Goal: Task Accomplishment & Management: Use online tool/utility

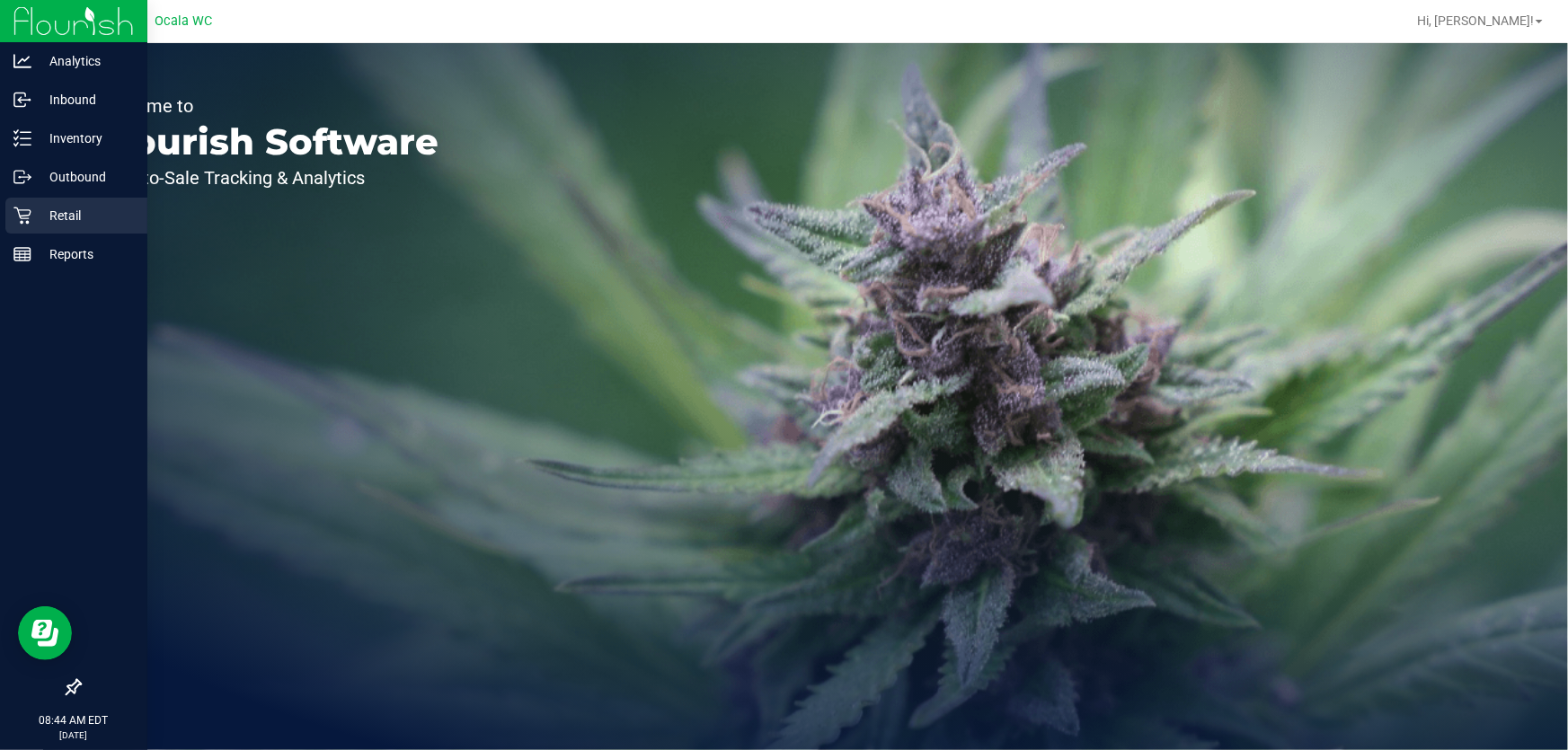
click at [28, 207] on icon at bounding box center [21, 215] width 18 height 18
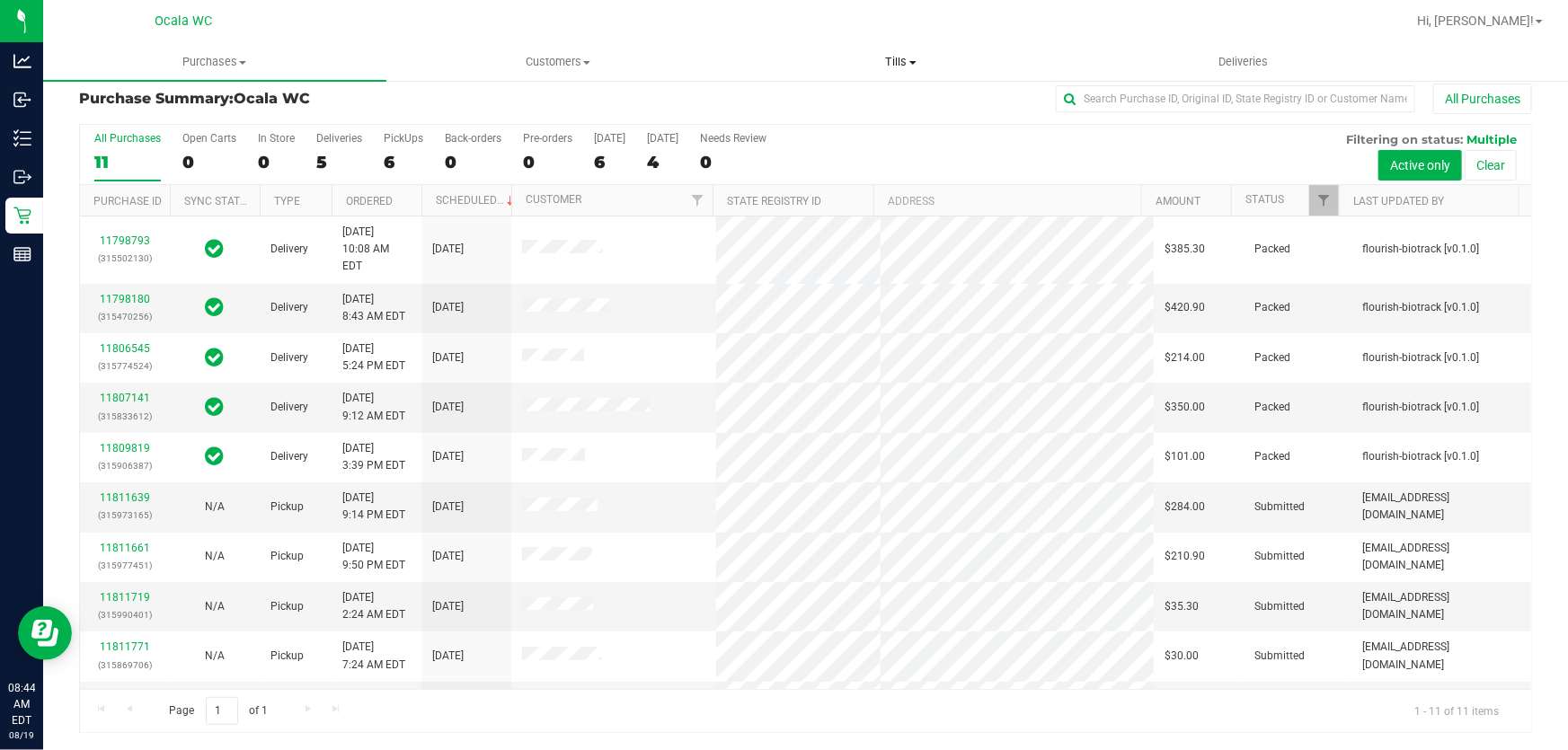
click at [901, 61] on span "Tills" at bounding box center [901, 61] width 341 height 16
click at [893, 104] on li "Manage tills" at bounding box center [901, 108] width 343 height 21
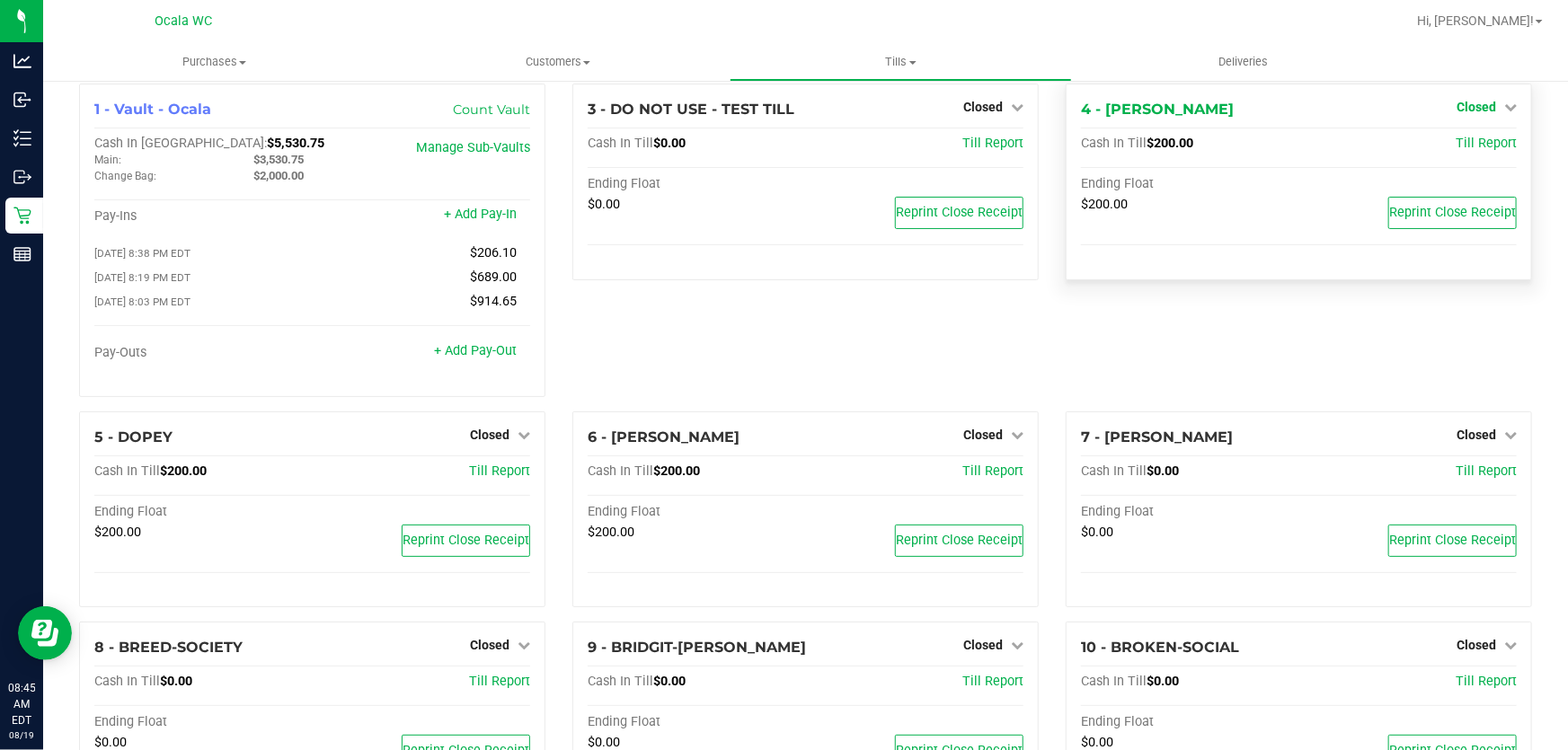
click at [1463, 103] on span "Closed" at bounding box center [1476, 106] width 39 height 14
click at [1460, 148] on link "Open Till" at bounding box center [1475, 143] width 48 height 14
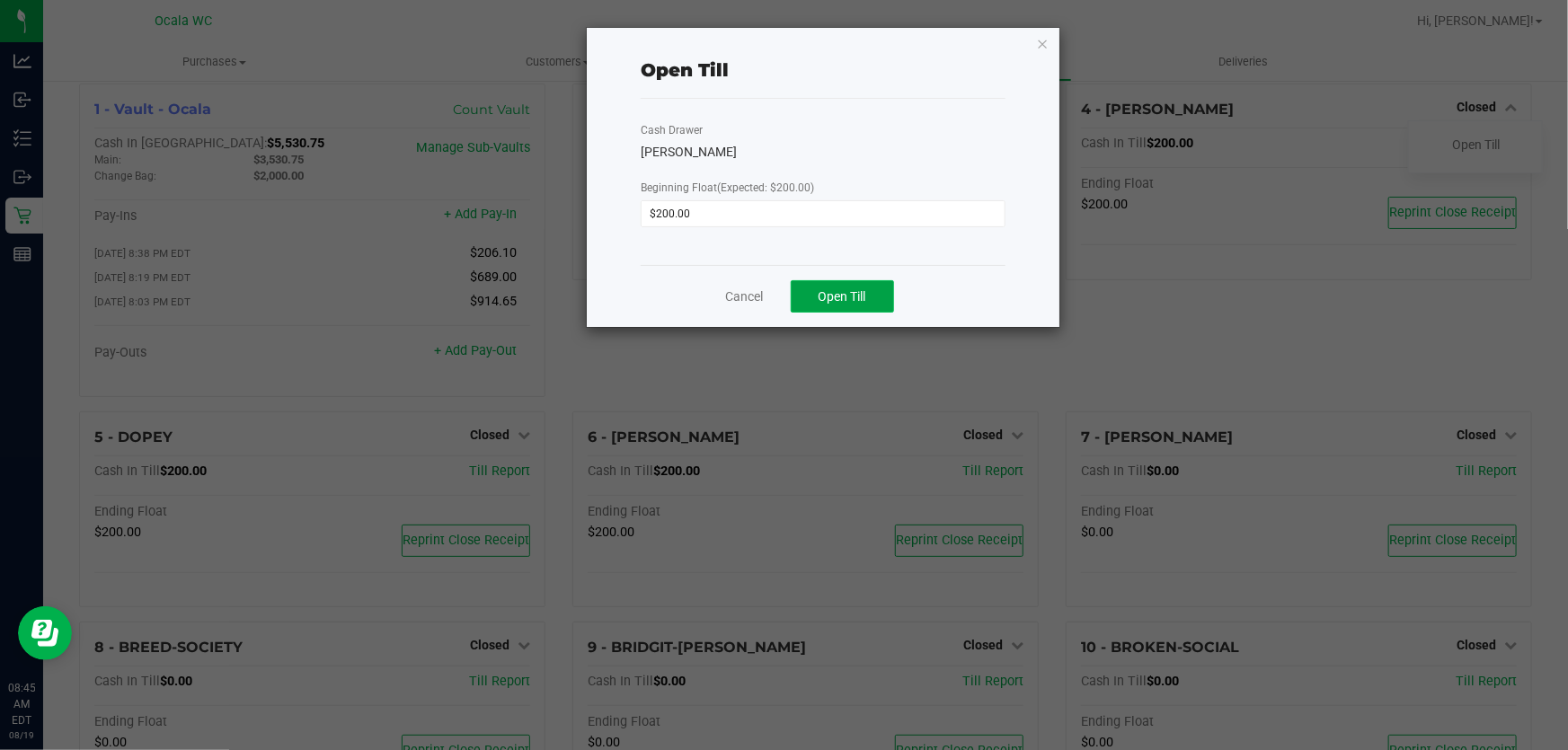
click at [854, 294] on span "Open Till" at bounding box center [842, 295] width 48 height 14
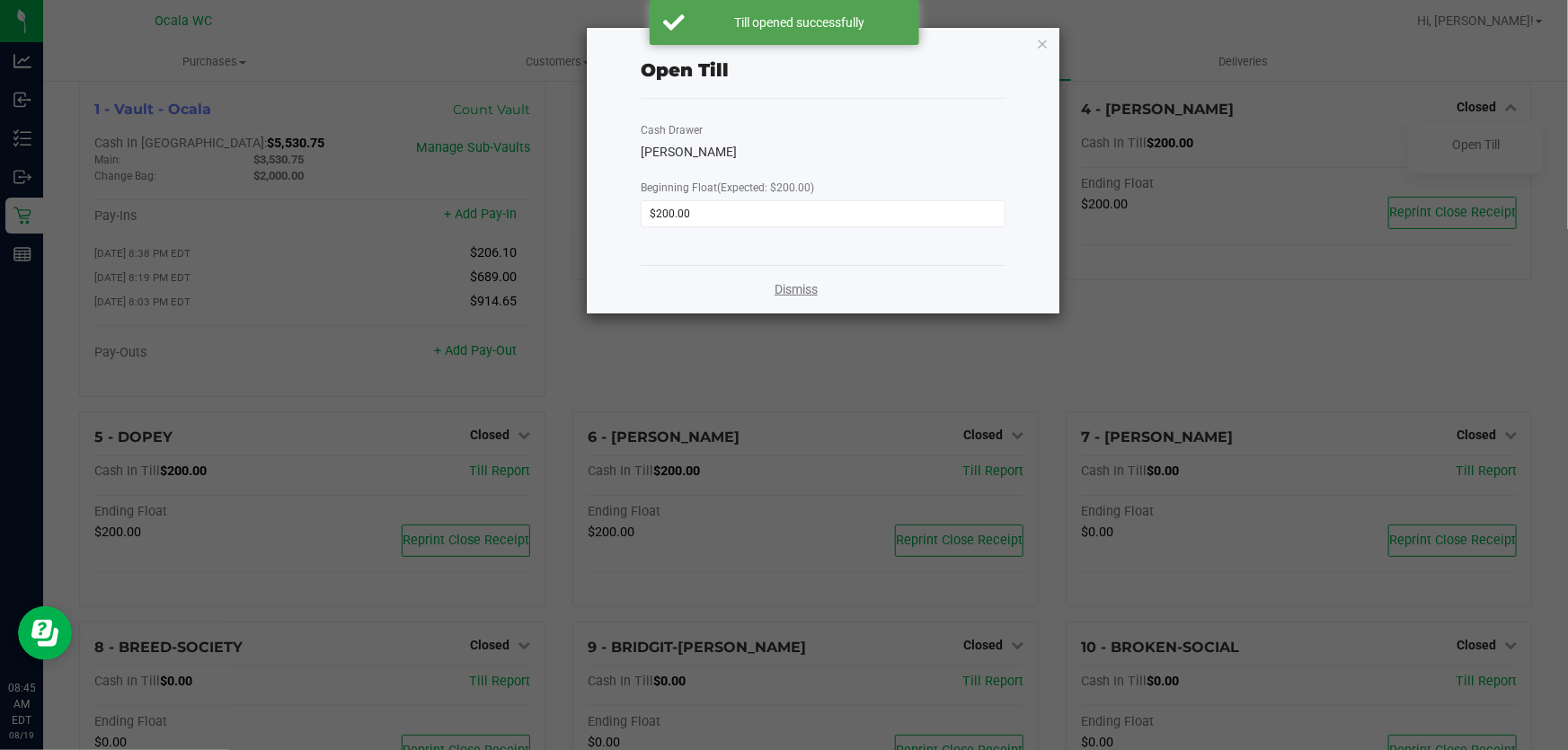
click at [792, 295] on link "Dismiss" at bounding box center [796, 290] width 43 height 19
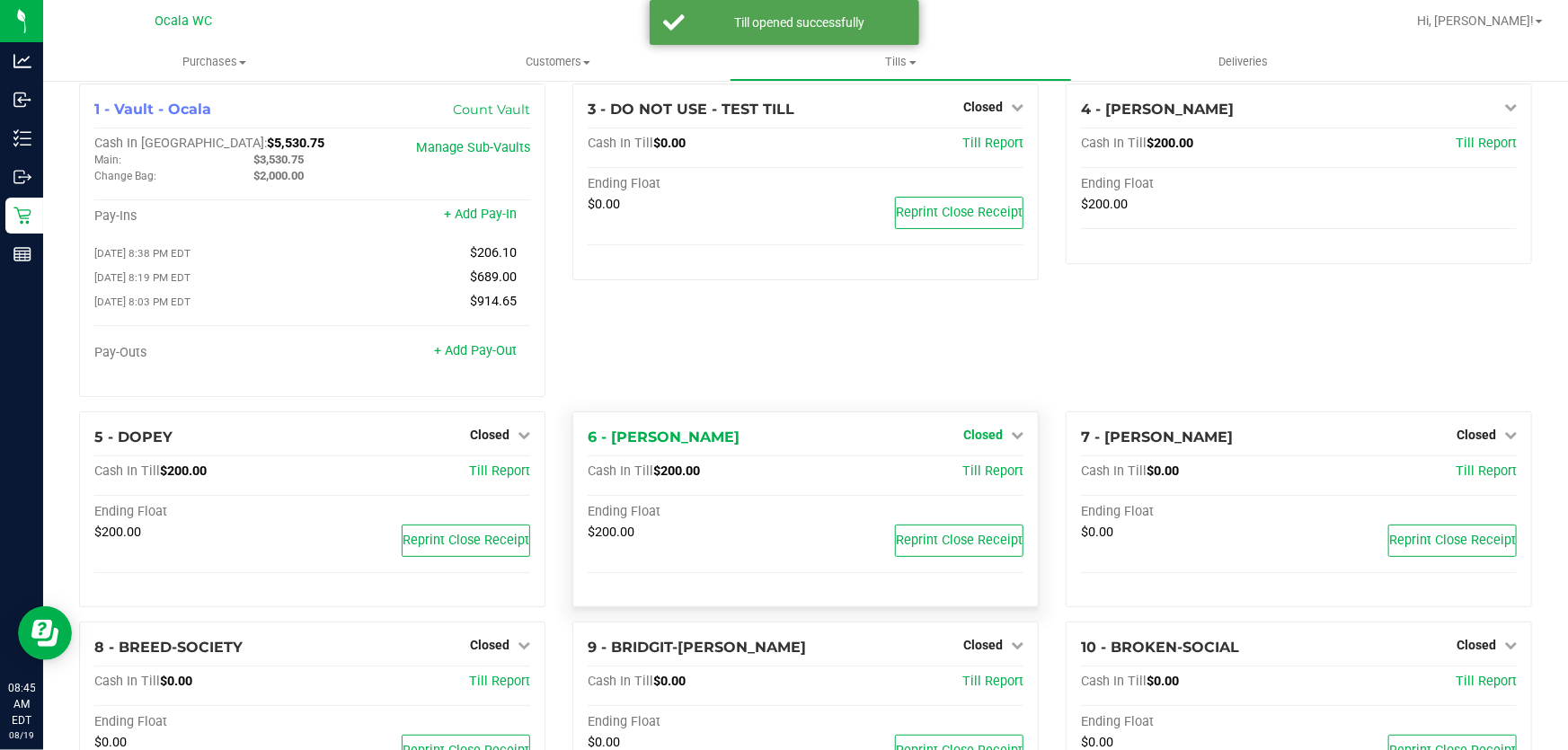
click at [970, 430] on span "Closed" at bounding box center [983, 434] width 39 height 14
click at [968, 471] on link "Open Till" at bounding box center [982, 470] width 48 height 14
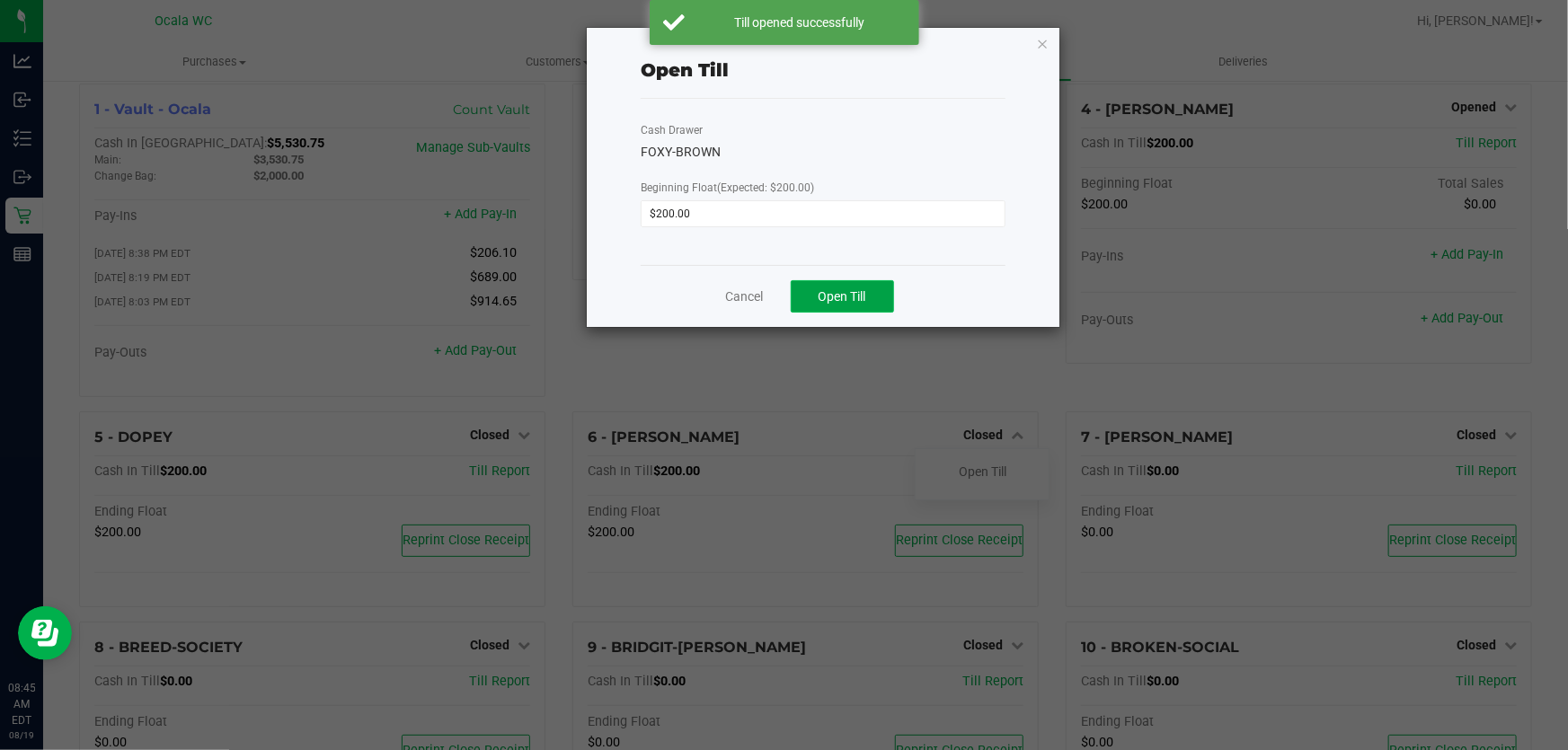
click at [852, 304] on span "Open Till" at bounding box center [842, 295] width 48 height 14
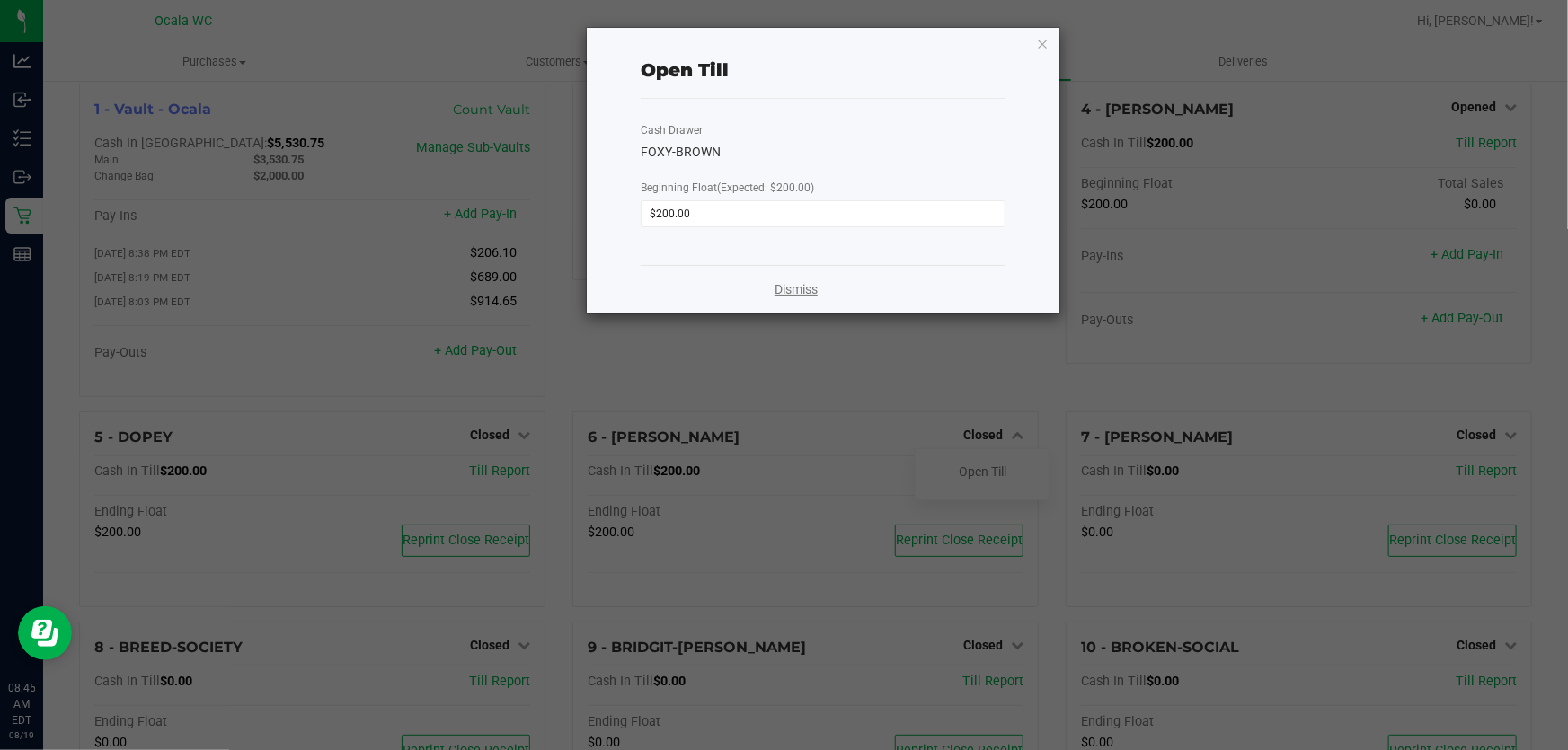
click at [790, 288] on link "Dismiss" at bounding box center [796, 290] width 43 height 19
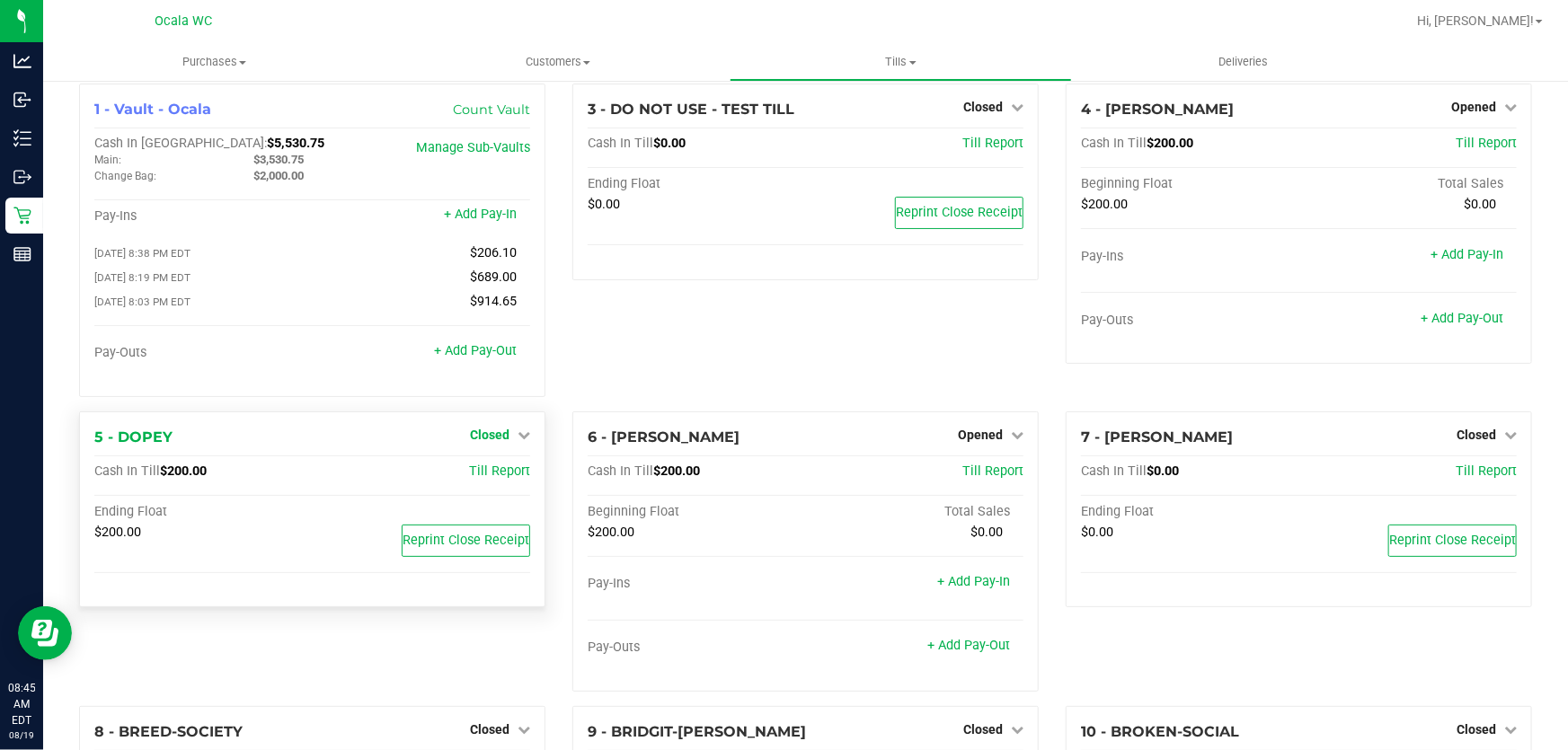
click at [494, 440] on span "Closed" at bounding box center [489, 434] width 39 height 14
click at [501, 479] on link "Open Till" at bounding box center [488, 470] width 48 height 14
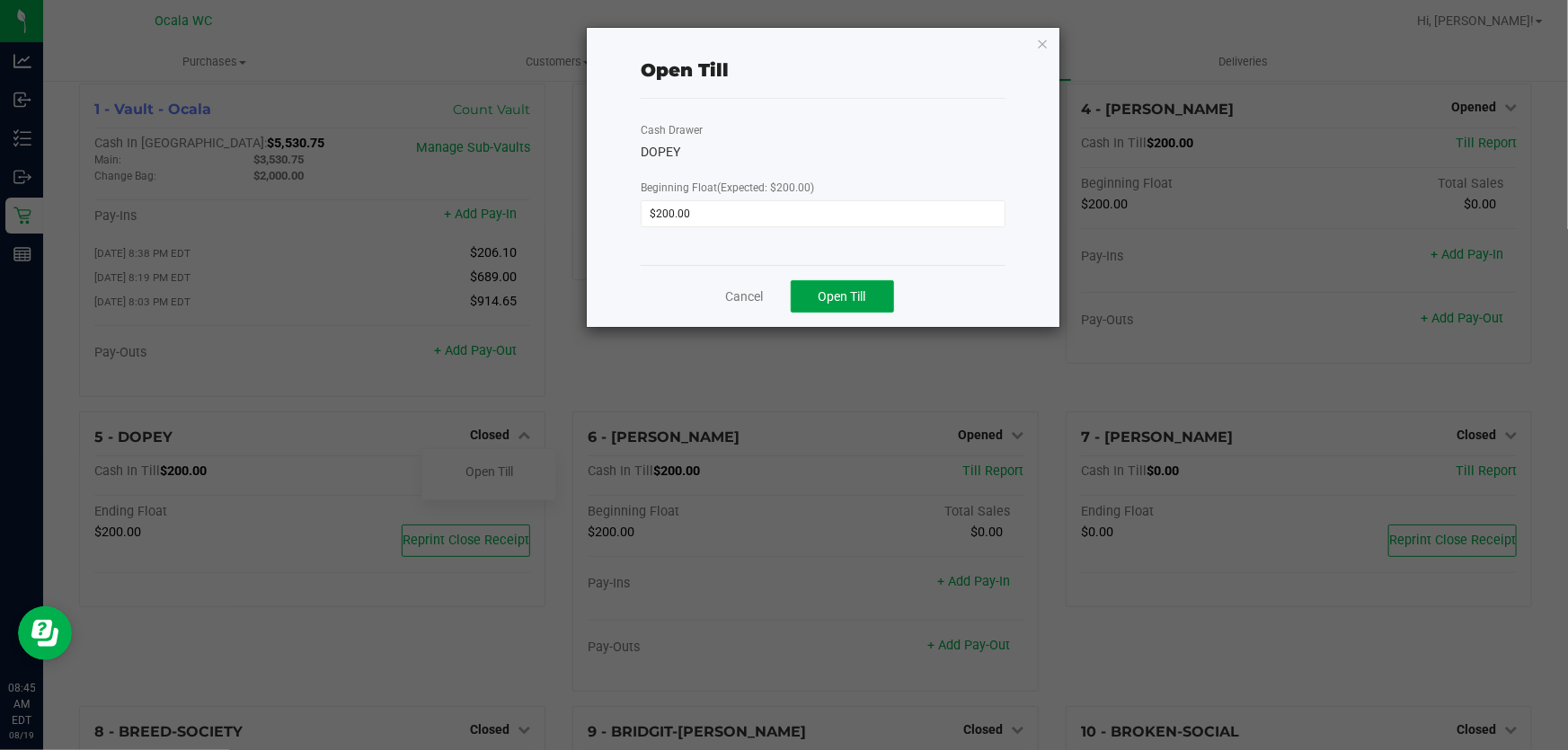
click at [791, 296] on button "Open Till" at bounding box center [842, 296] width 103 height 33
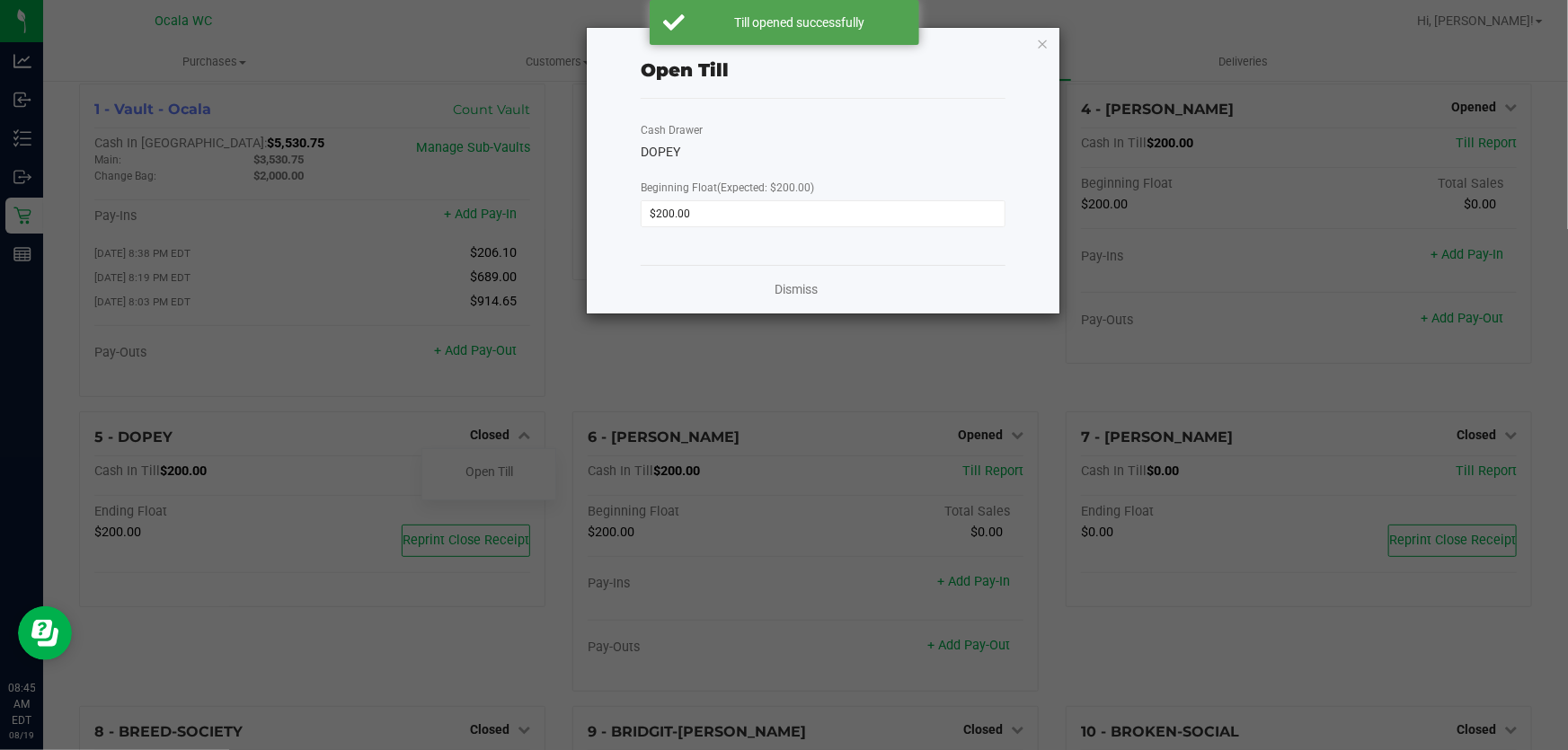
click at [781, 279] on div "Dismiss" at bounding box center [822, 289] width 364 height 48
click at [782, 289] on link "Dismiss" at bounding box center [796, 290] width 43 height 19
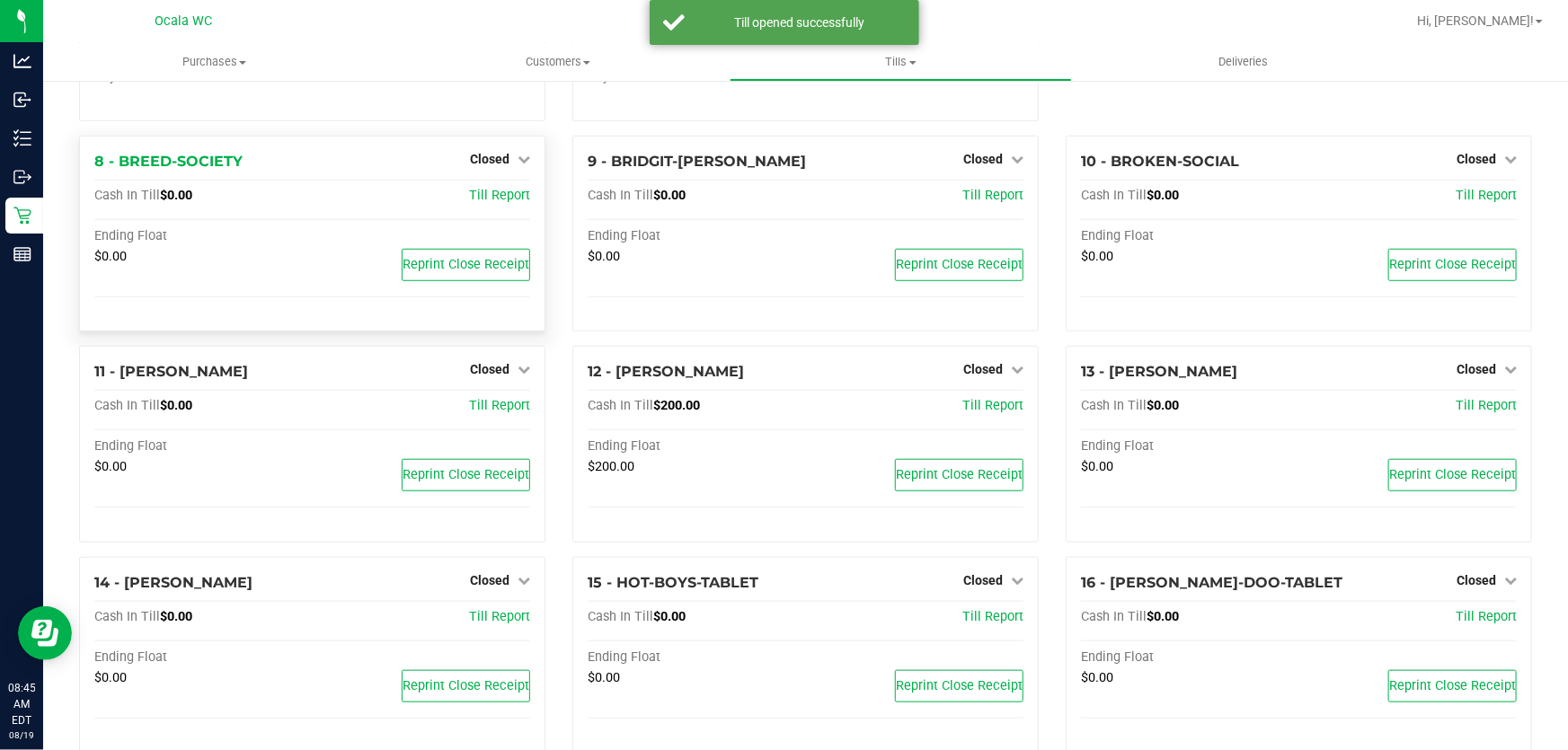
scroll to position [584, 0]
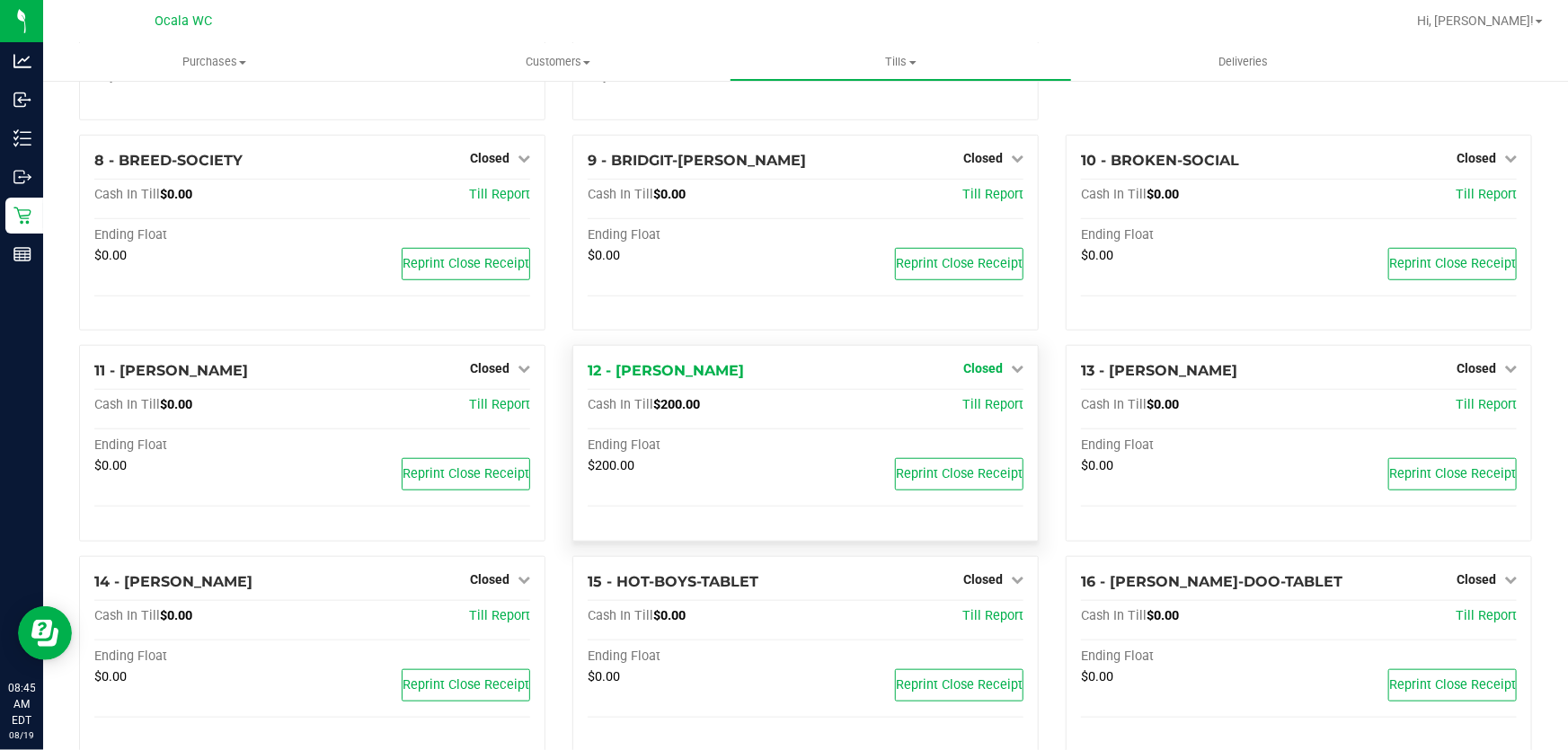
click at [977, 367] on span "Closed" at bounding box center [983, 367] width 39 height 14
click at [982, 407] on link "Open Till" at bounding box center [982, 405] width 48 height 14
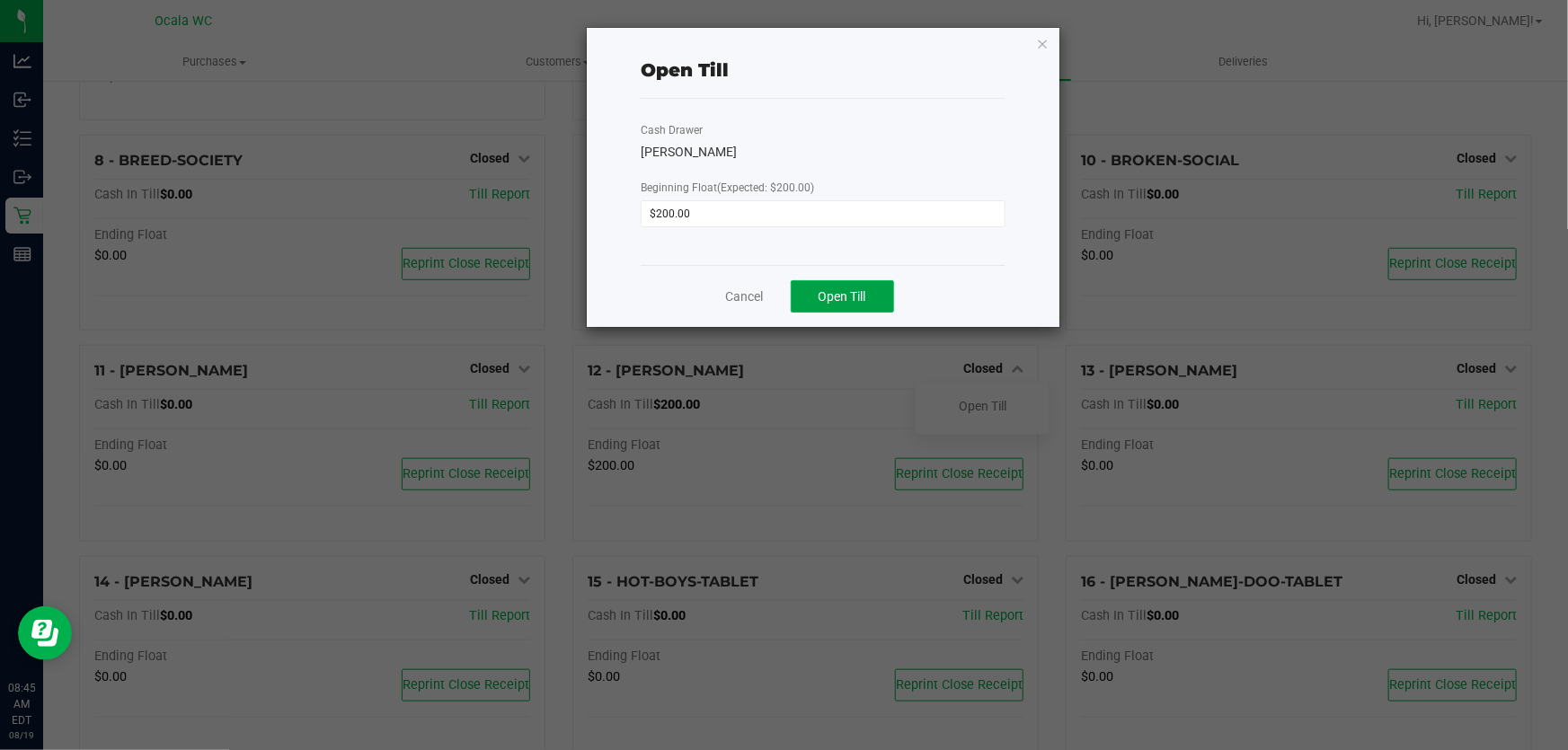
click at [854, 292] on span "Open Till" at bounding box center [842, 295] width 48 height 14
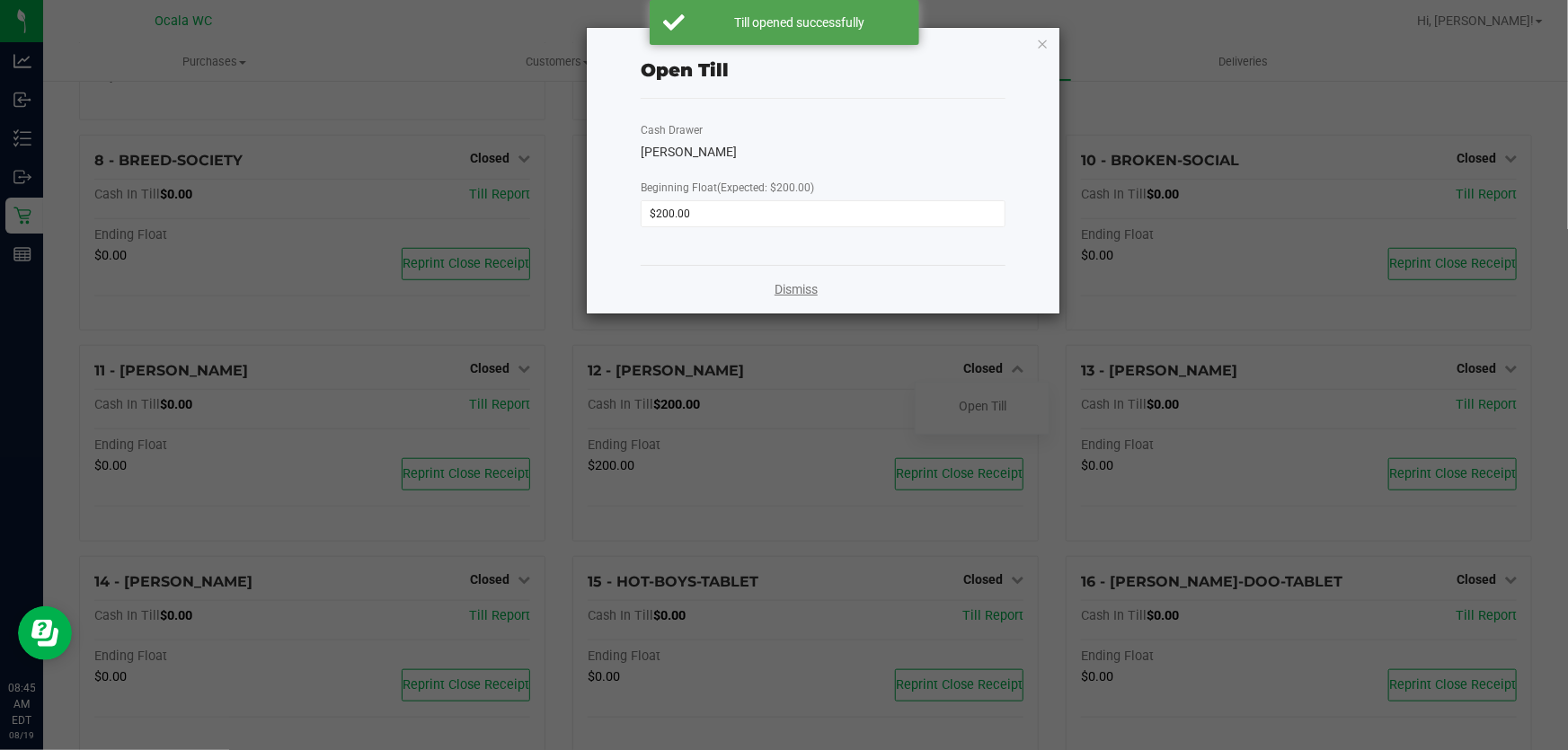
click at [799, 292] on link "Dismiss" at bounding box center [796, 290] width 43 height 19
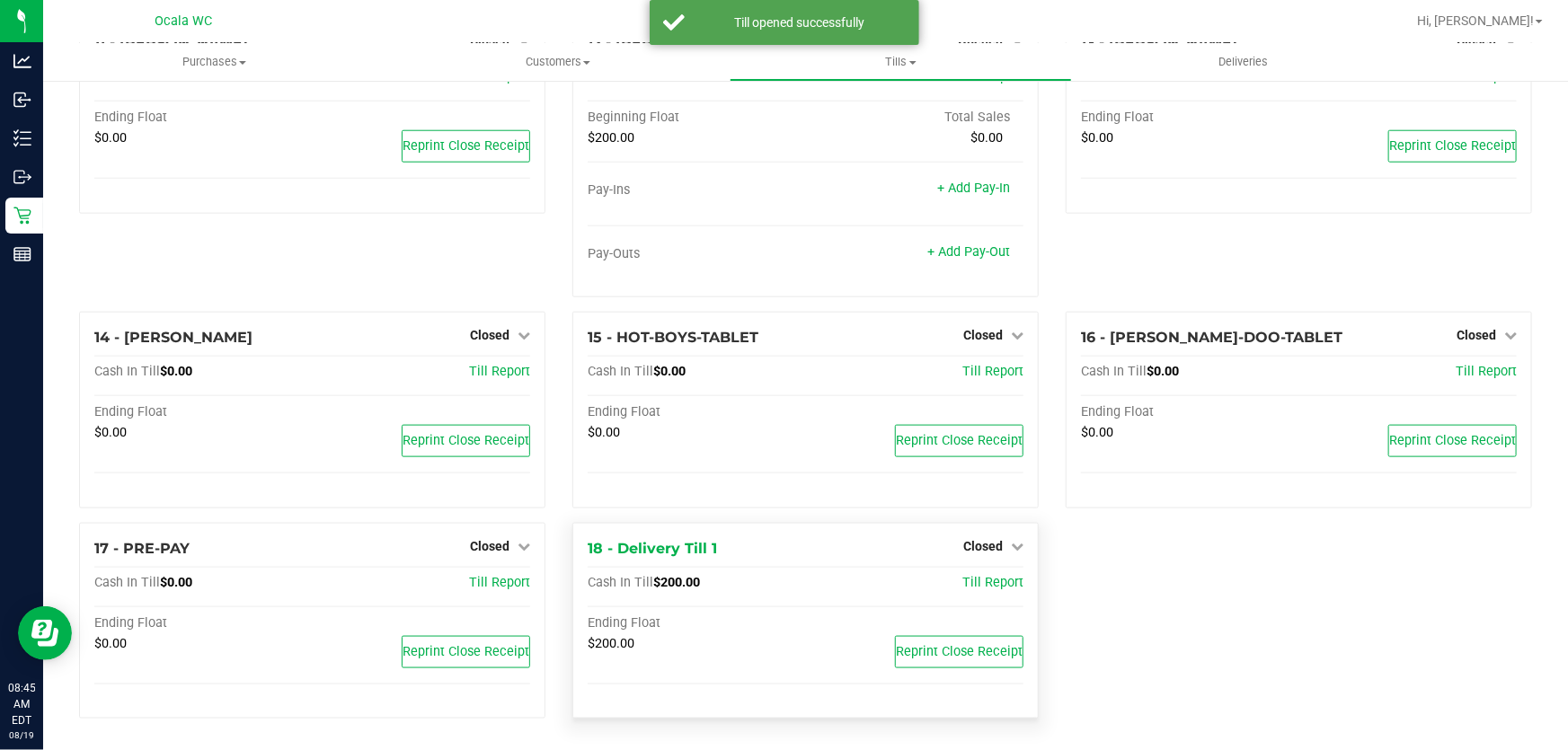
scroll to position [913, 0]
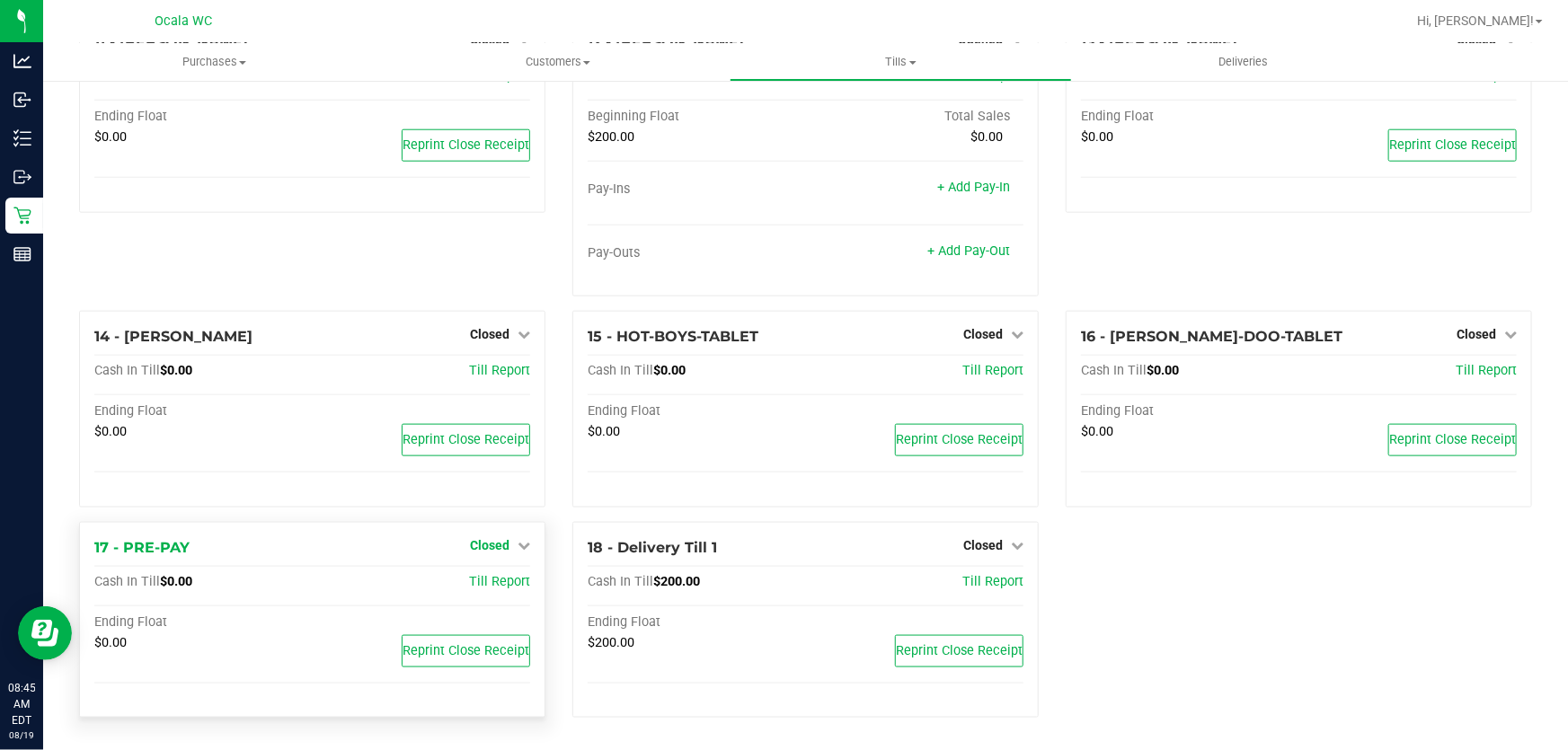
click at [487, 543] on span "Closed" at bounding box center [489, 544] width 39 height 14
click at [485, 583] on link "Open Till" at bounding box center [488, 581] width 48 height 14
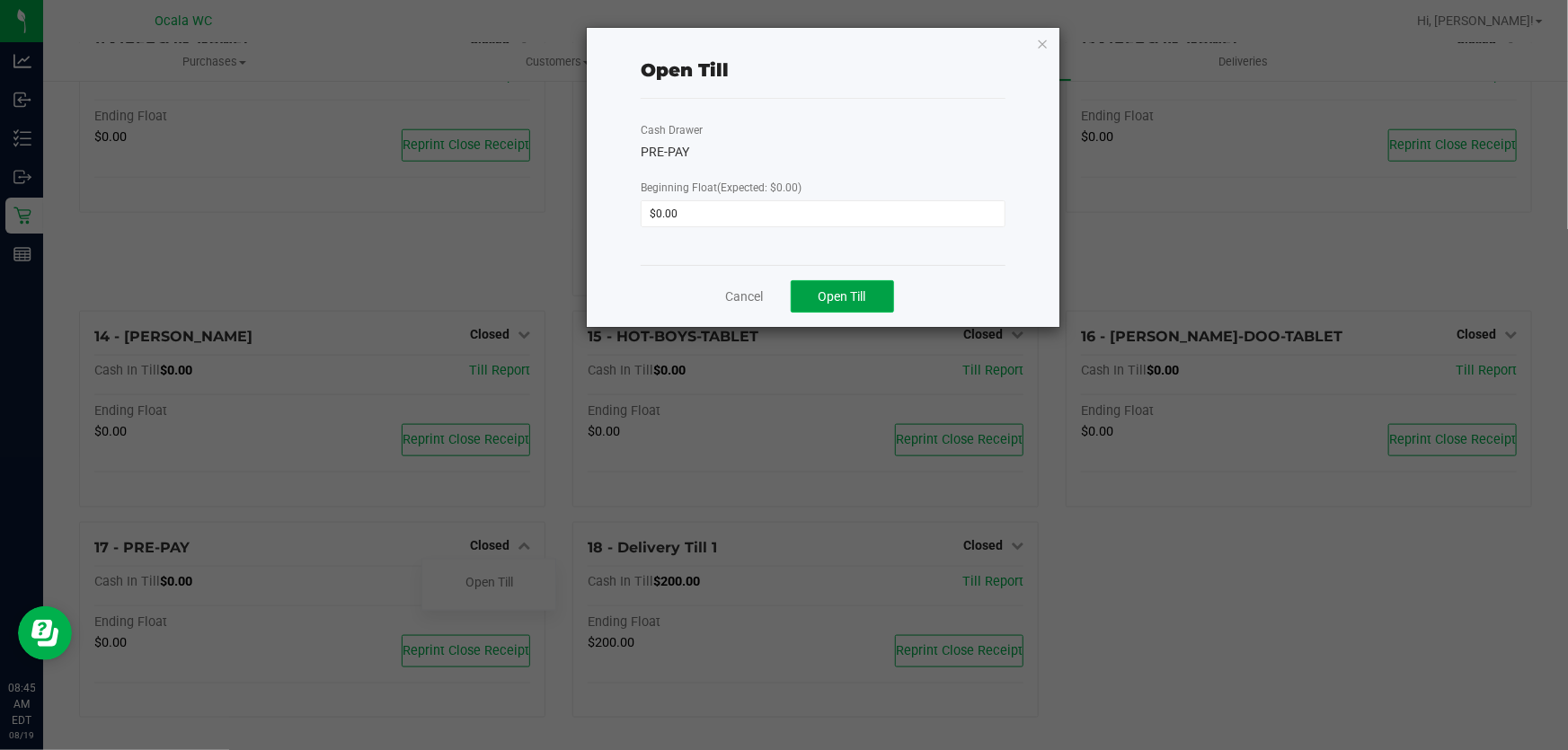
click at [872, 294] on button "Open Till" at bounding box center [842, 296] width 103 height 33
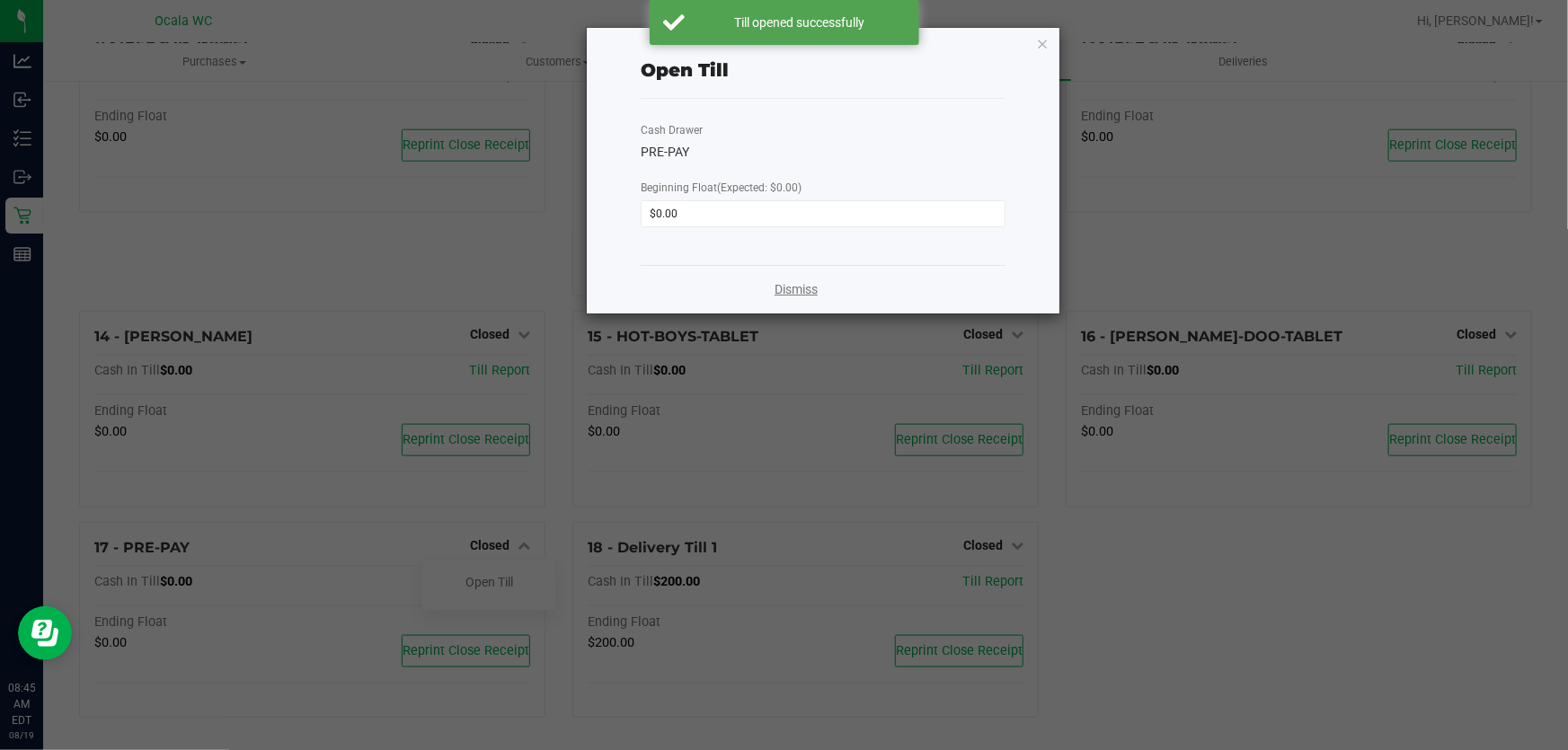
click at [803, 292] on link "Dismiss" at bounding box center [796, 290] width 43 height 19
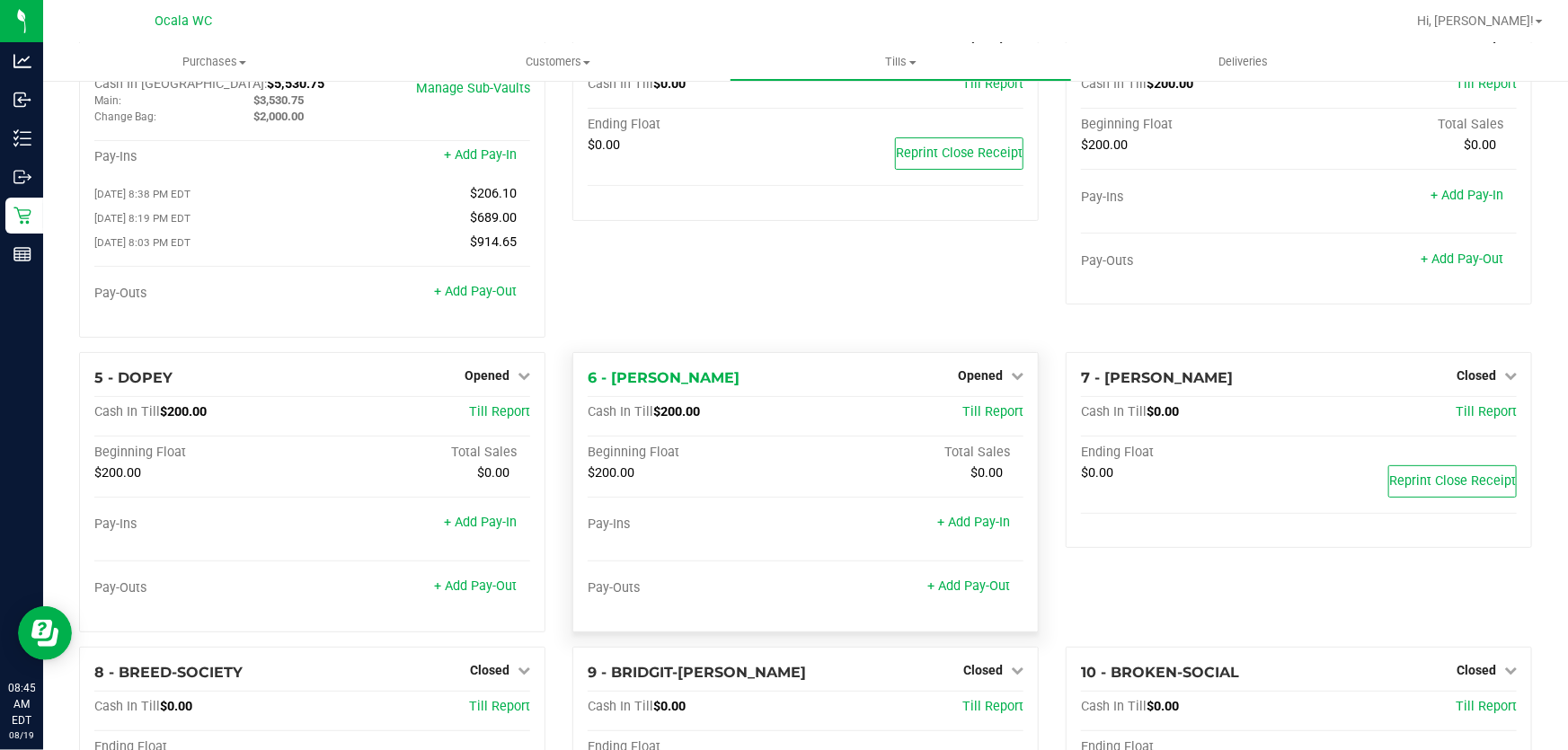
scroll to position [0, 0]
